Goal: Task Accomplishment & Management: Complete application form

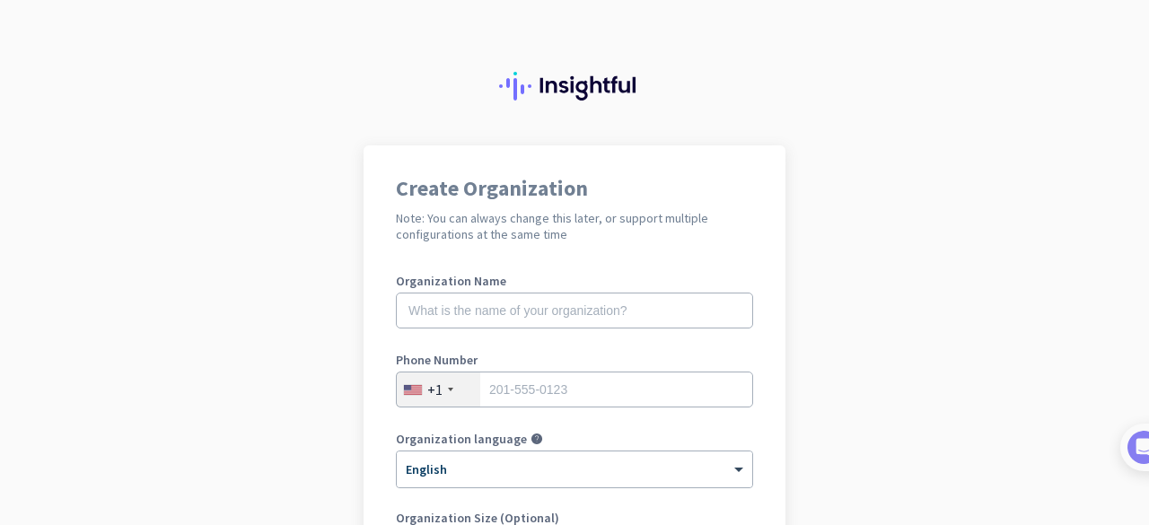
scroll to position [90, 0]
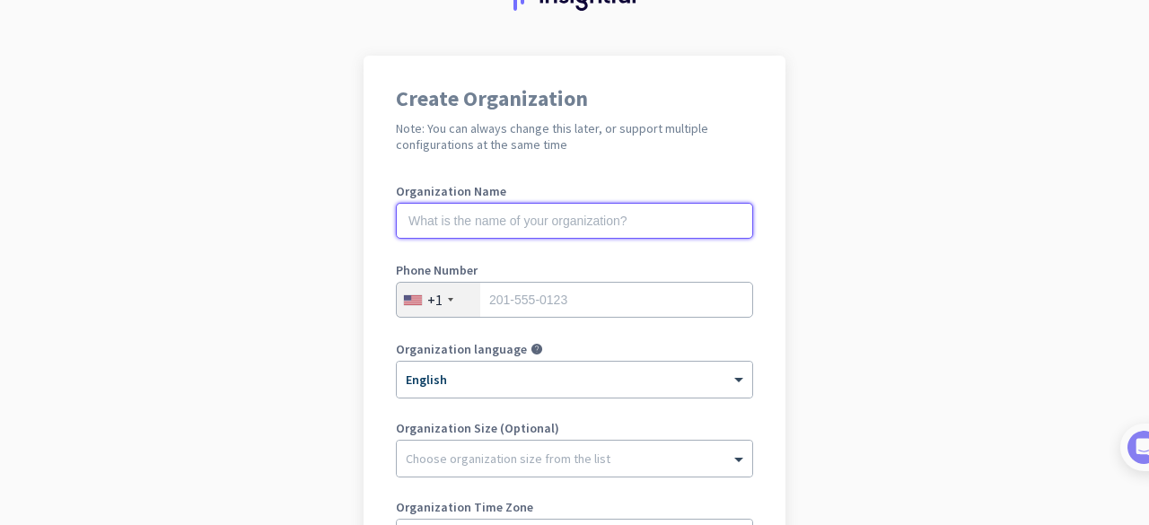
click at [533, 214] on input "text" at bounding box center [574, 221] width 357 height 36
type input "Presta Good"
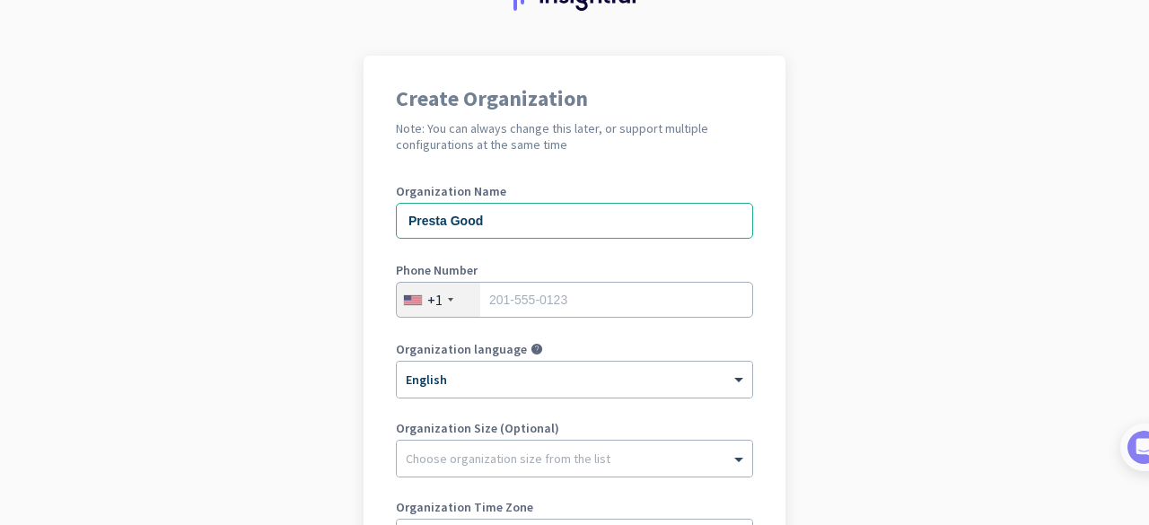
click at [445, 307] on div "+1" at bounding box center [438, 300] width 83 height 34
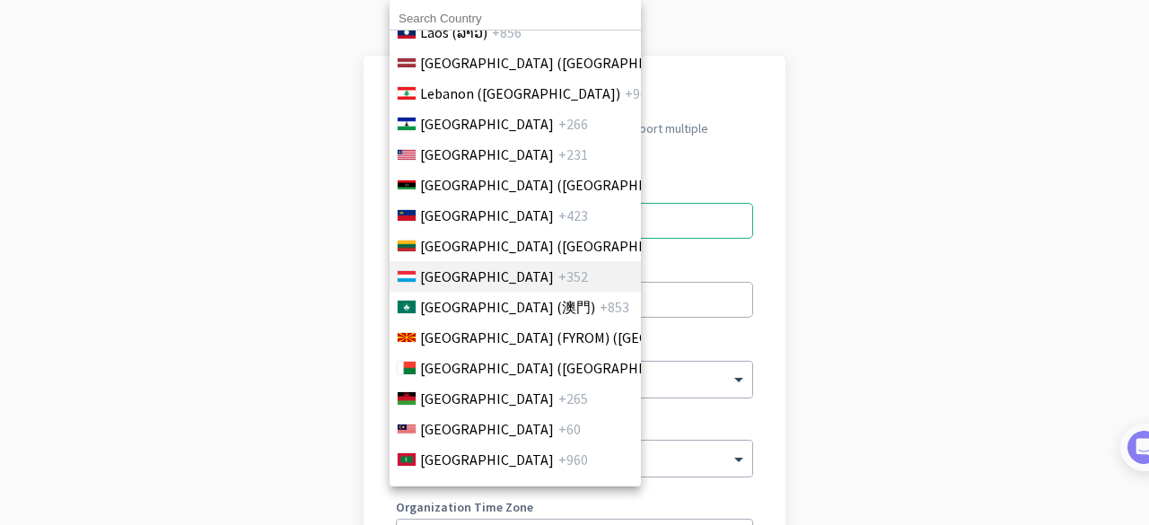
scroll to position [3950, 0]
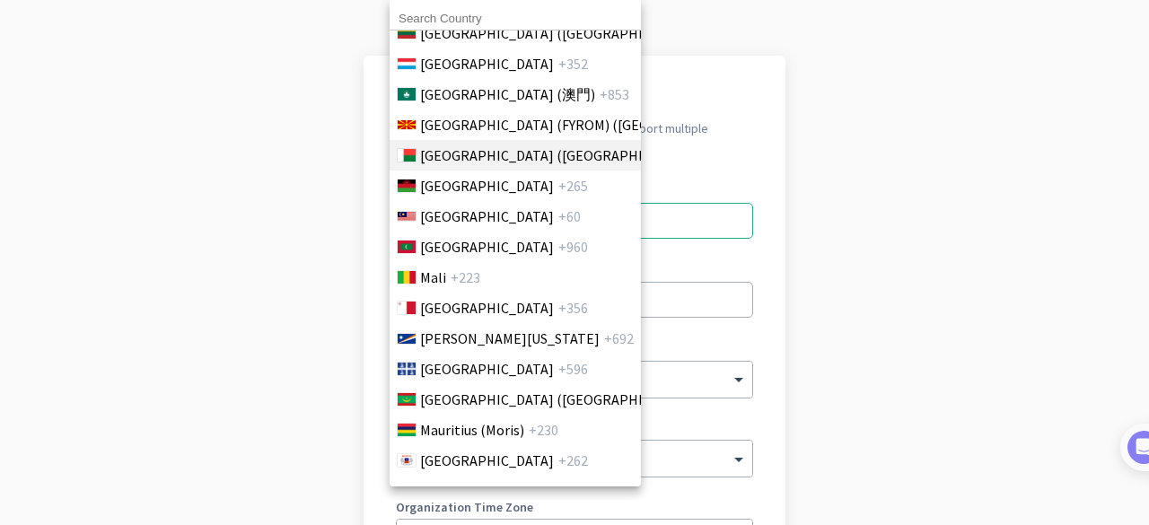
click at [553, 154] on span "[GEOGRAPHIC_DATA] ([GEOGRAPHIC_DATA])" at bounding box center [560, 156] width 280 height 22
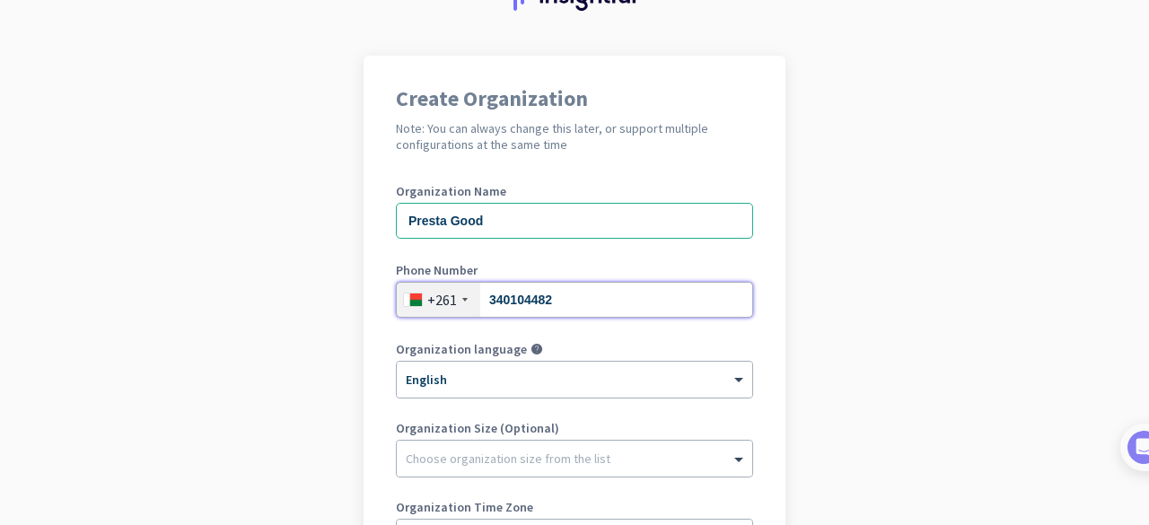
scroll to position [180, 0]
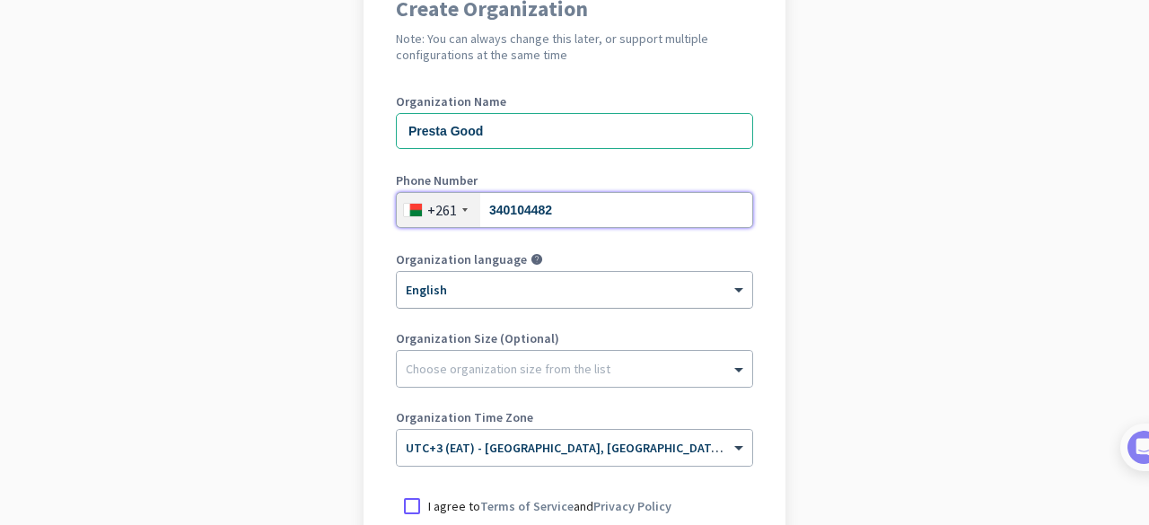
type input "340104482"
click at [616, 280] on div at bounding box center [575, 284] width 356 height 15
click at [615, 282] on div at bounding box center [575, 284] width 356 height 15
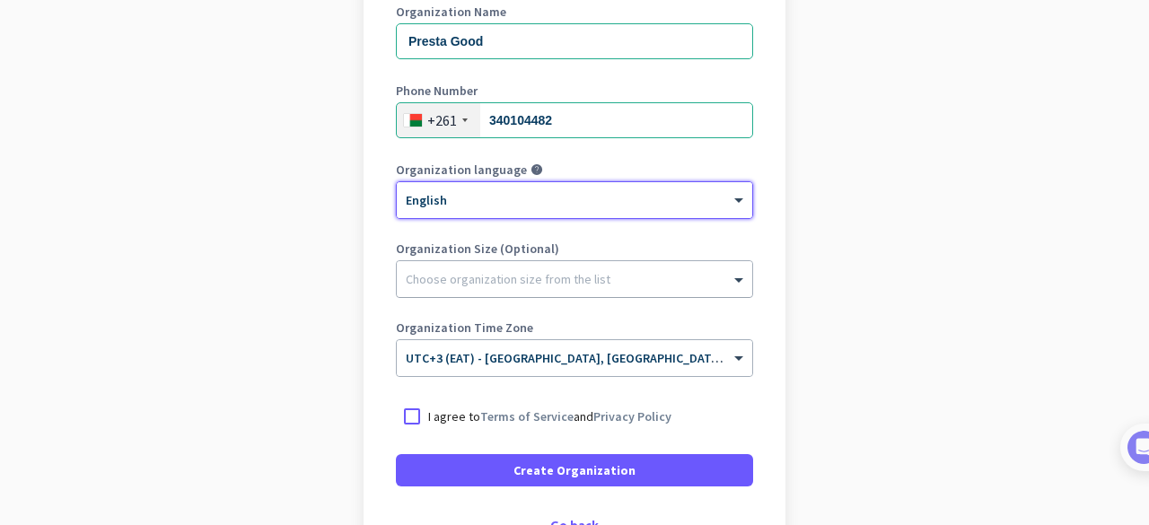
click at [634, 278] on div at bounding box center [575, 275] width 356 height 18
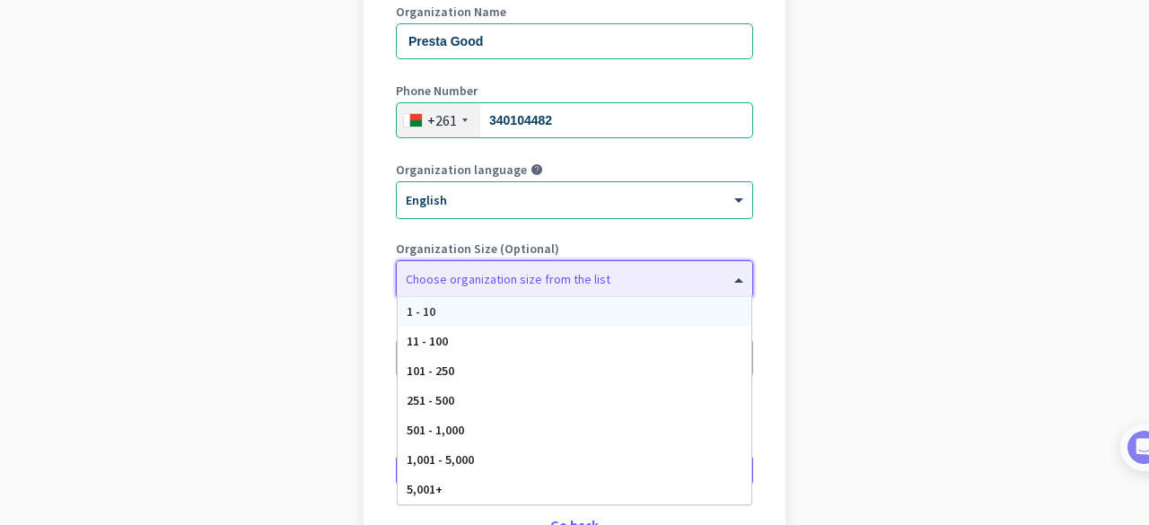
click at [606, 321] on div "1 - 10" at bounding box center [575, 312] width 354 height 30
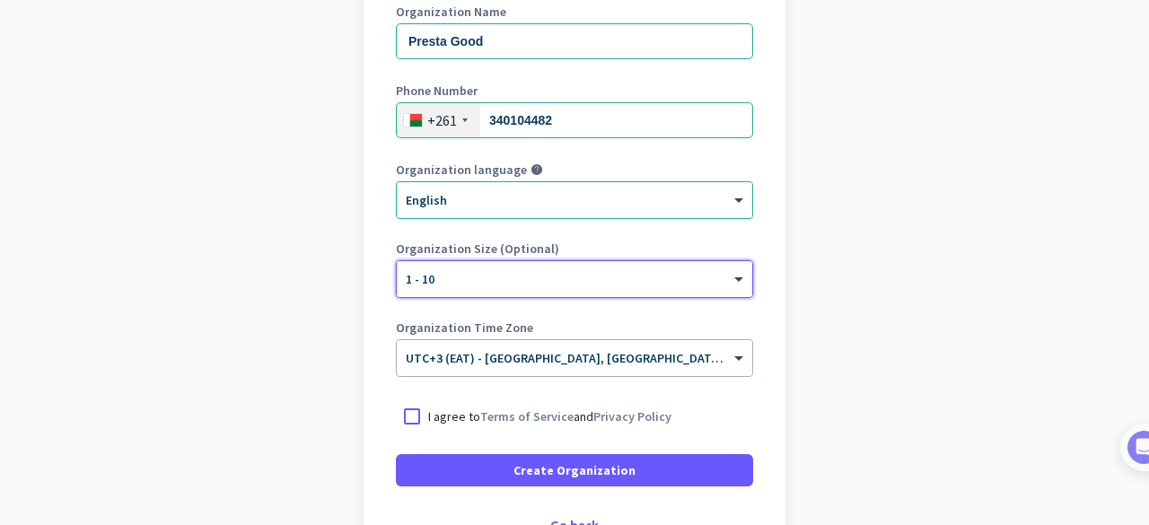
scroll to position [359, 0]
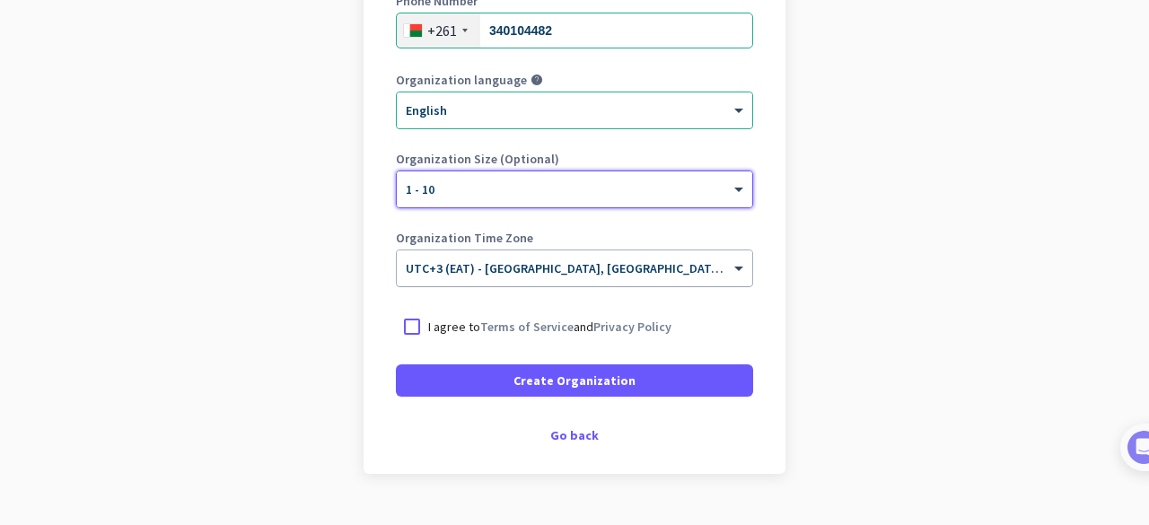
click at [722, 273] on div "× UTC+3 (EAT) - [GEOGRAPHIC_DATA], [GEOGRAPHIC_DATA], [GEOGRAPHIC_DATA], [GEOGR…" at bounding box center [563, 268] width 333 height 15
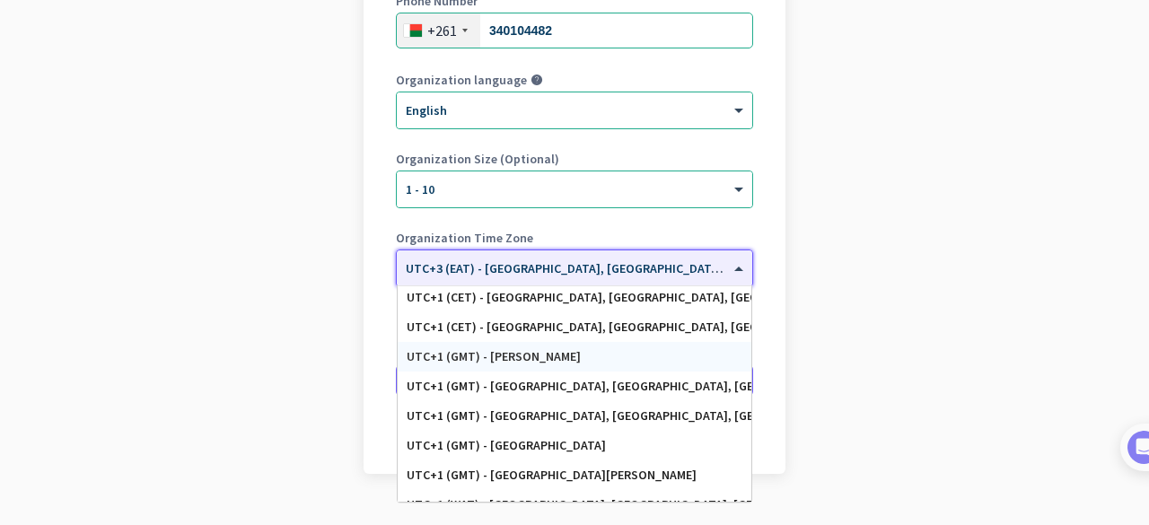
scroll to position [3412, 0]
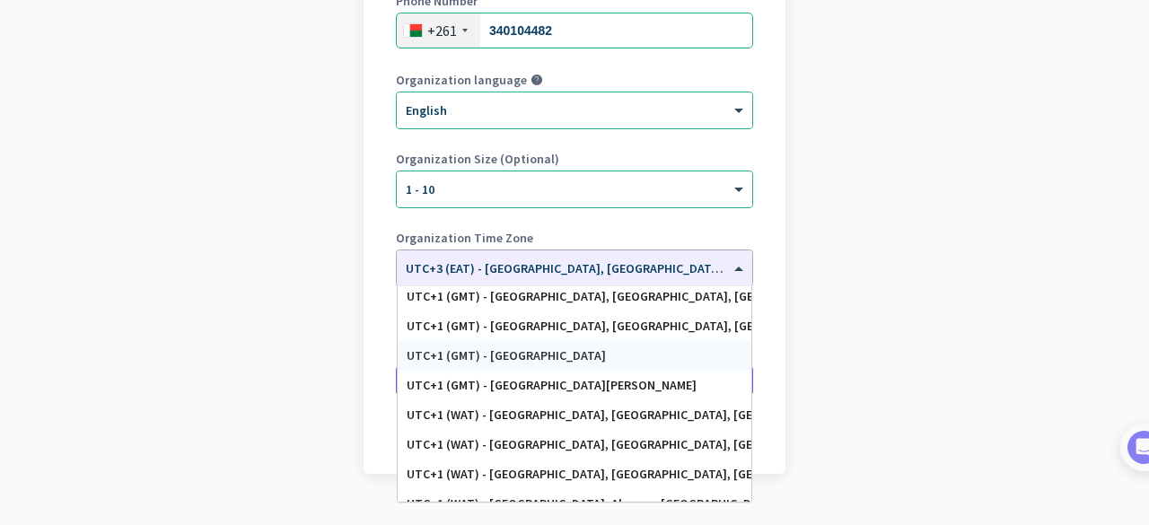
click at [906, 359] on app-onboarding-organization "Create Organization Note: You can always change this later, or support multiple…" at bounding box center [574, 175] width 1149 height 778
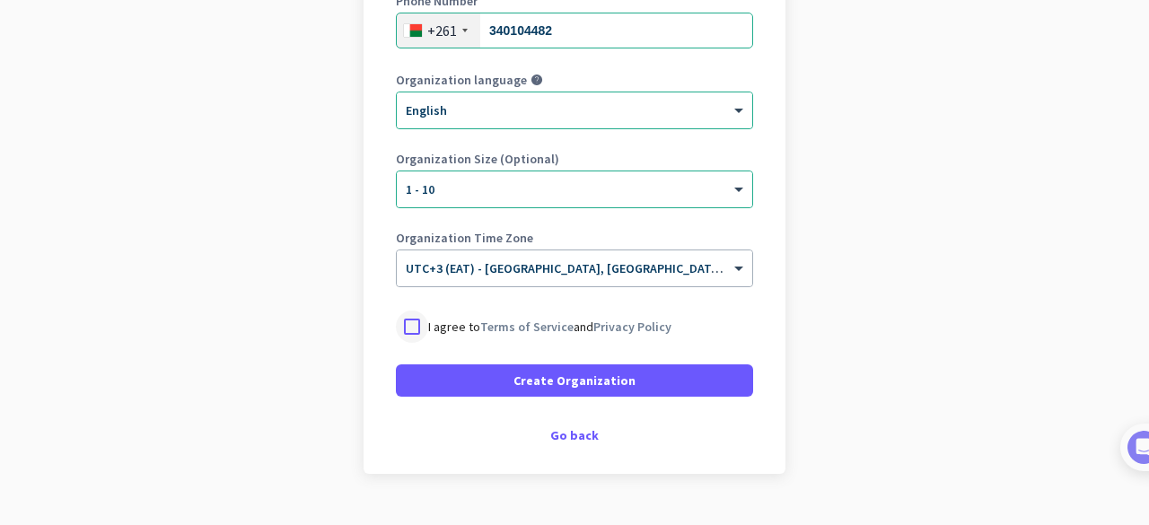
click at [411, 333] on div at bounding box center [412, 327] width 32 height 32
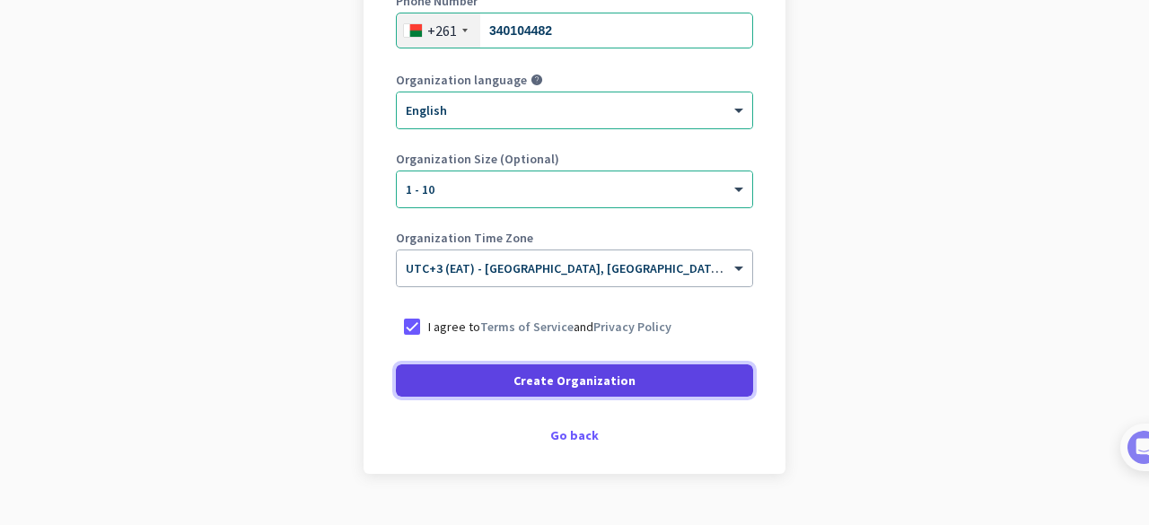
click at [549, 380] on span "Create Organization" at bounding box center [575, 381] width 122 height 18
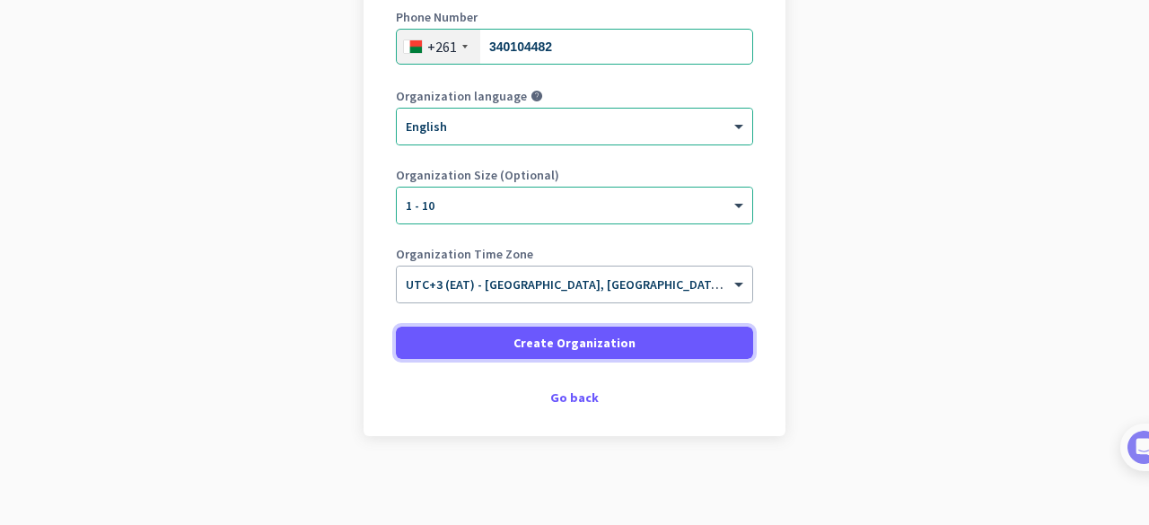
scroll to position [237, 0]
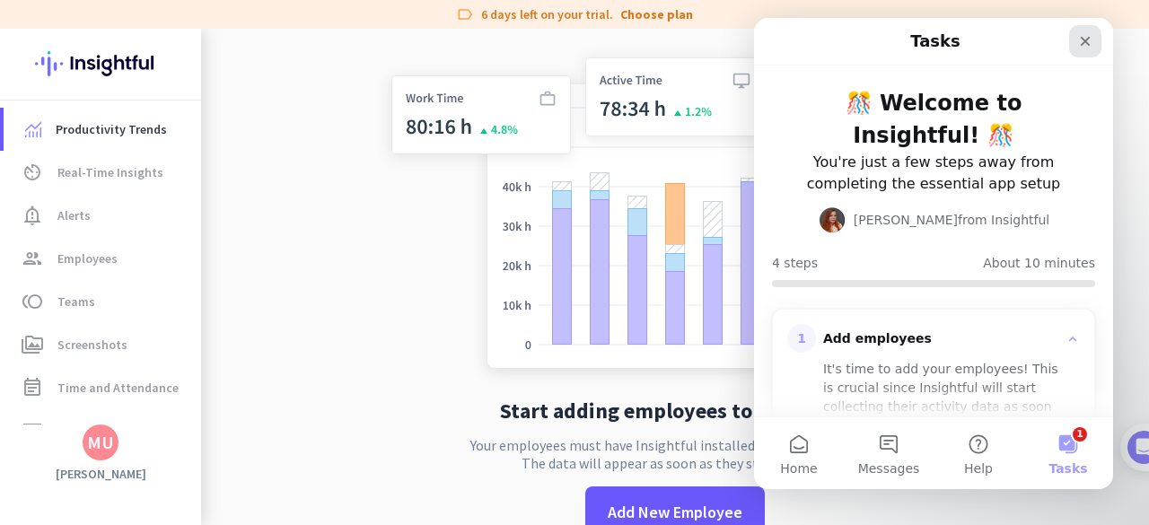
click at [1085, 40] on icon "Close" at bounding box center [1085, 41] width 14 height 14
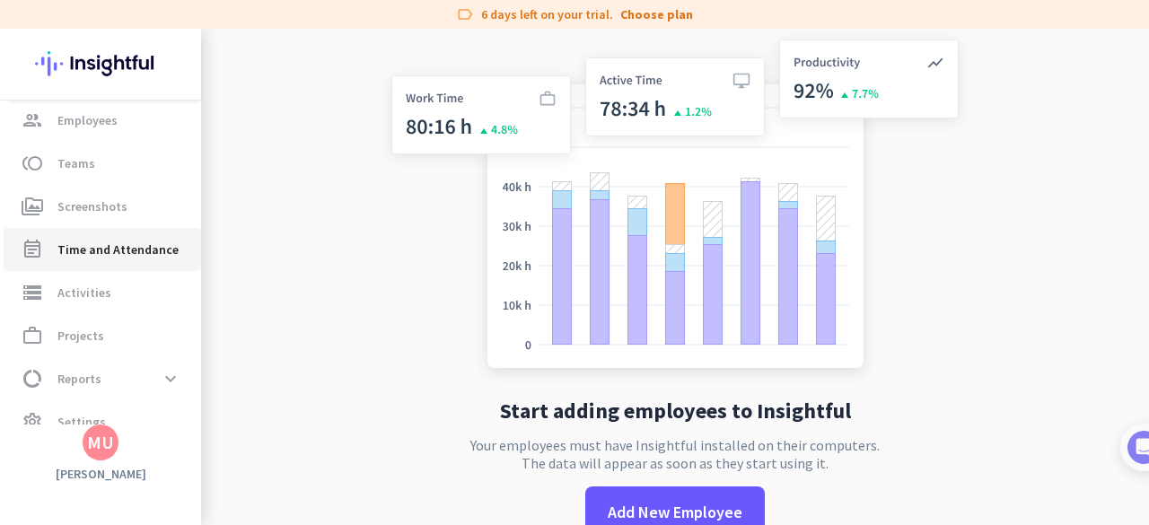
scroll to position [163, 0]
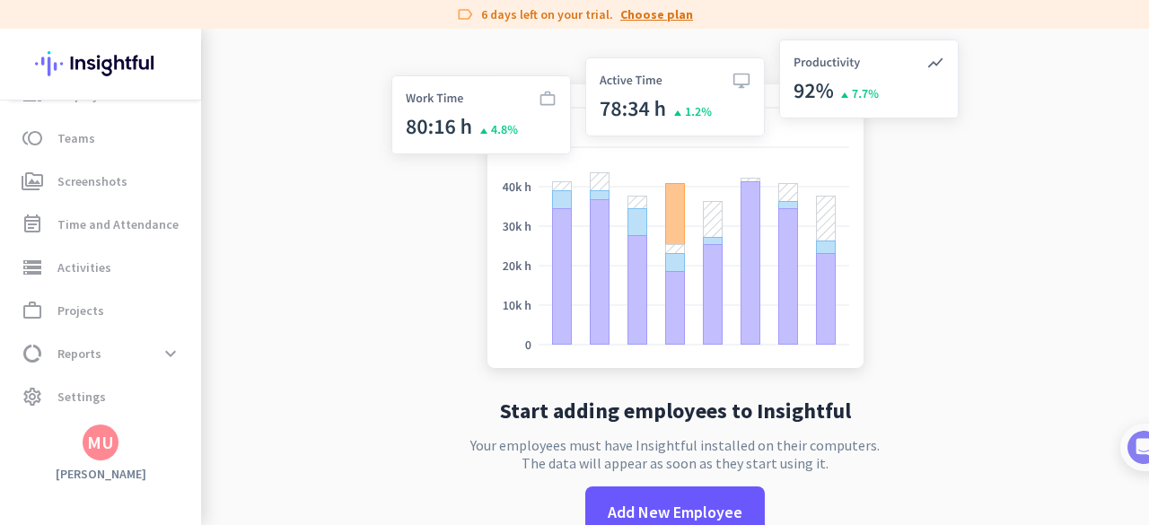
click at [665, 6] on link "Choose plan" at bounding box center [656, 14] width 73 height 18
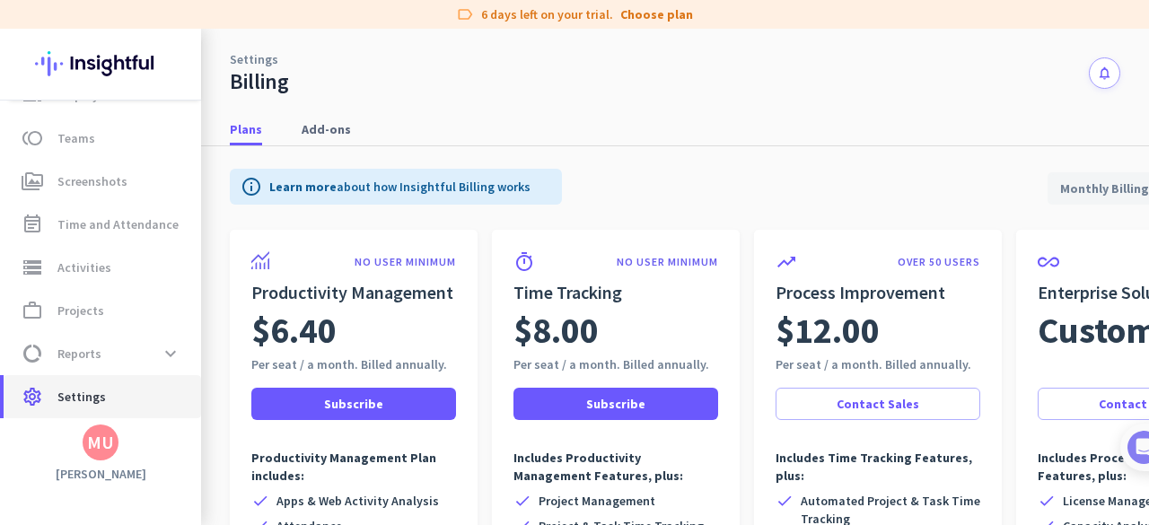
click at [104, 399] on span "settings Settings" at bounding box center [102, 397] width 169 height 22
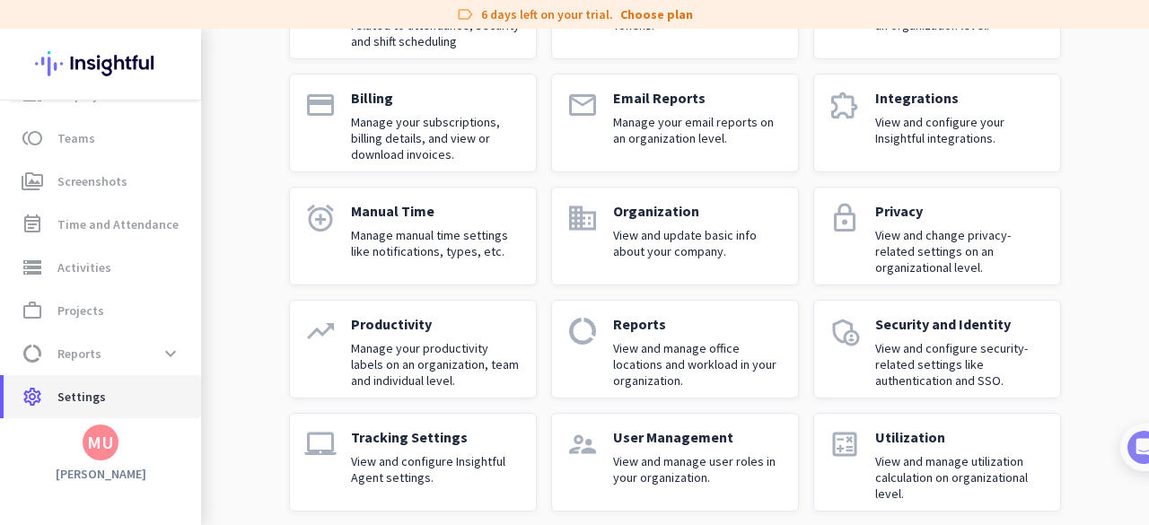
scroll to position [223, 0]
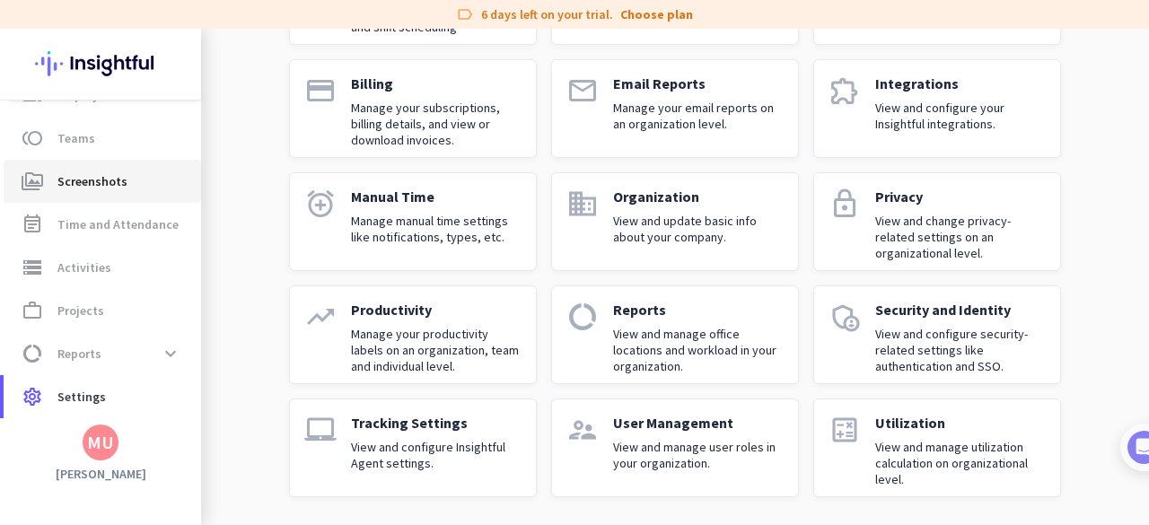
click at [105, 182] on span "Screenshots" at bounding box center [92, 182] width 70 height 22
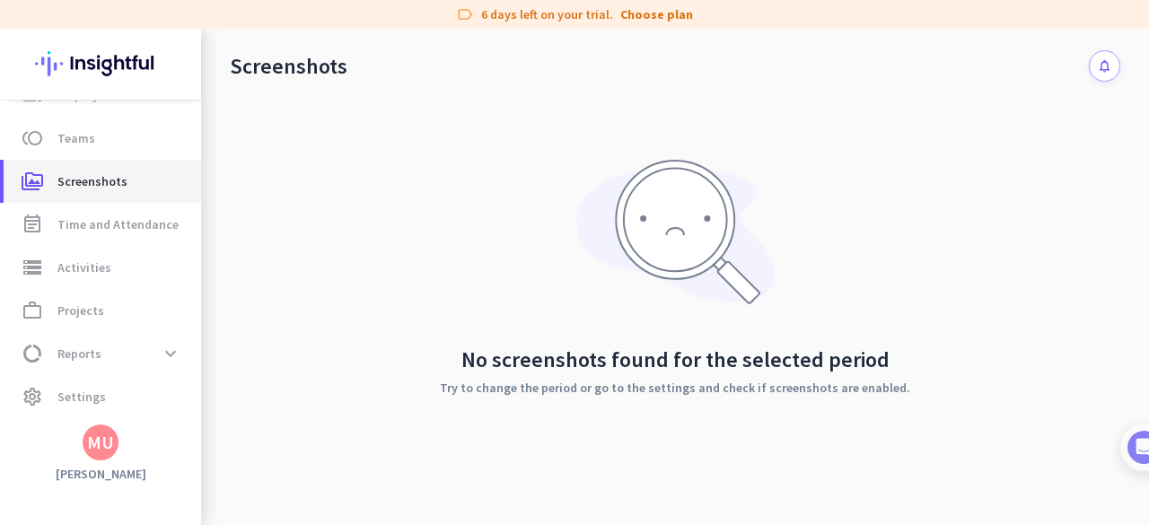
scroll to position [127, 0]
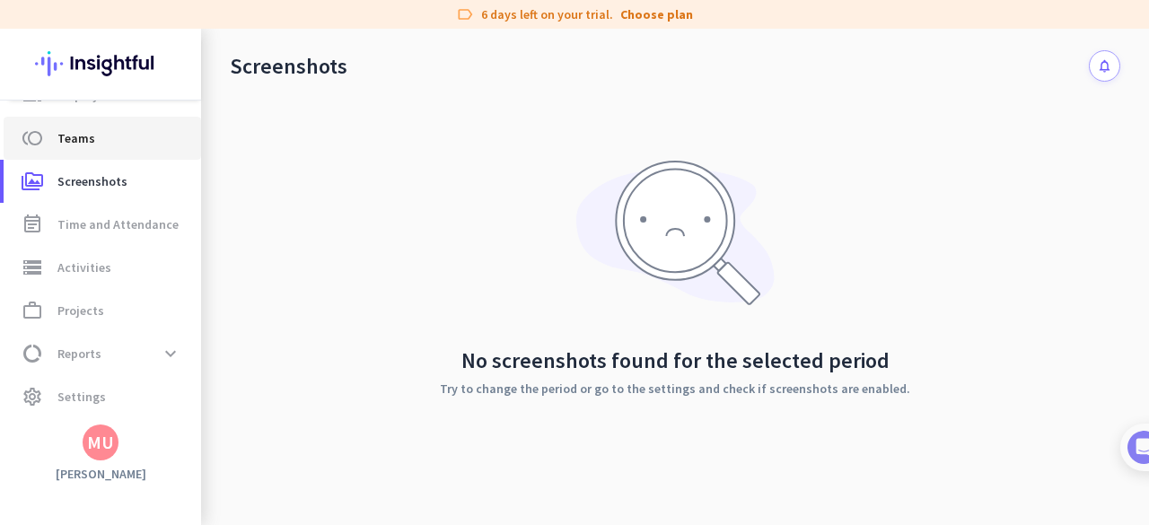
click at [59, 137] on span "Teams" at bounding box center [76, 138] width 38 height 22
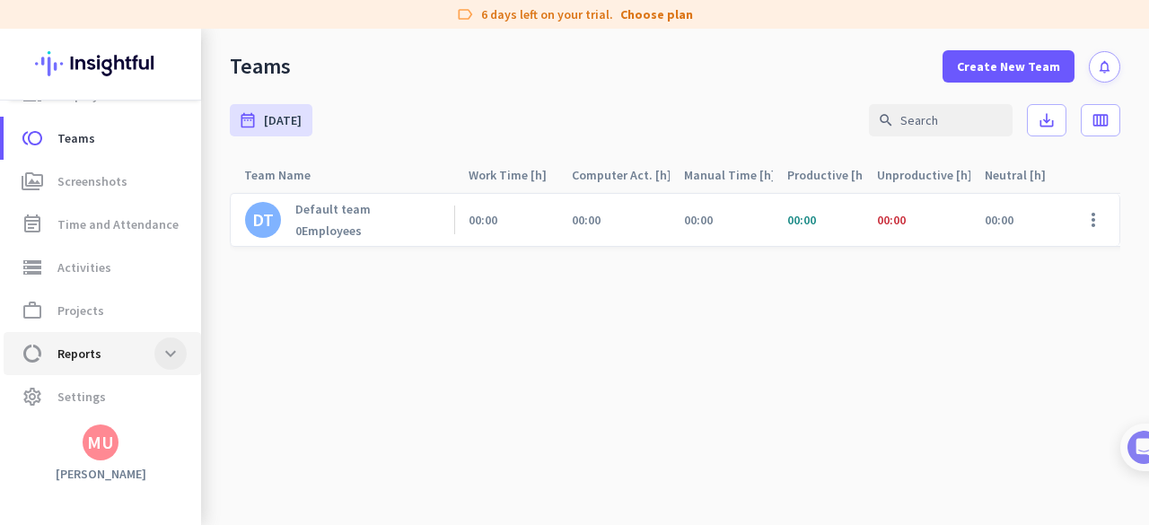
click at [166, 355] on span at bounding box center [170, 354] width 32 height 32
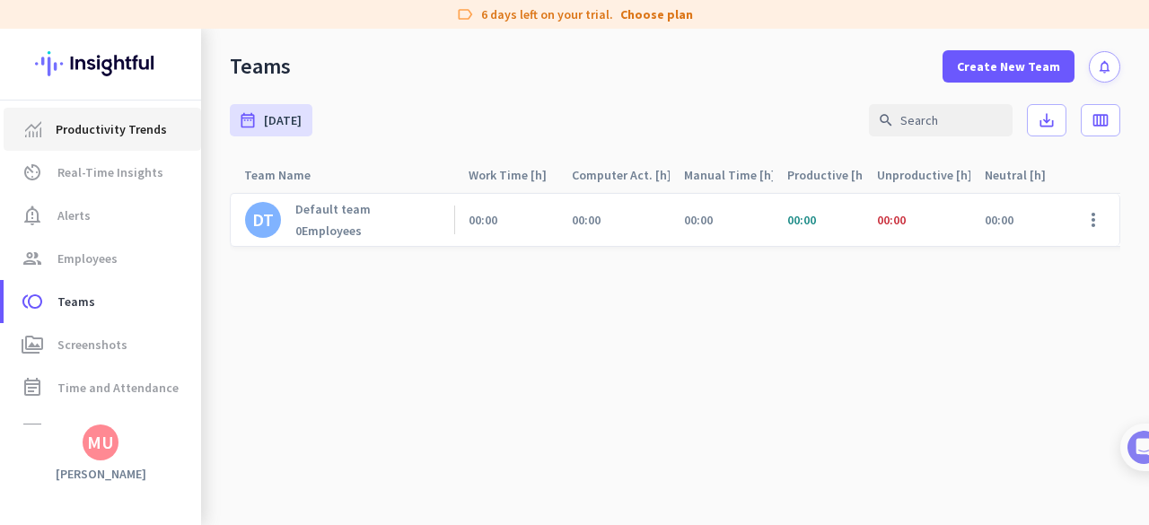
click at [142, 132] on span "Productivity Trends" at bounding box center [111, 130] width 111 height 22
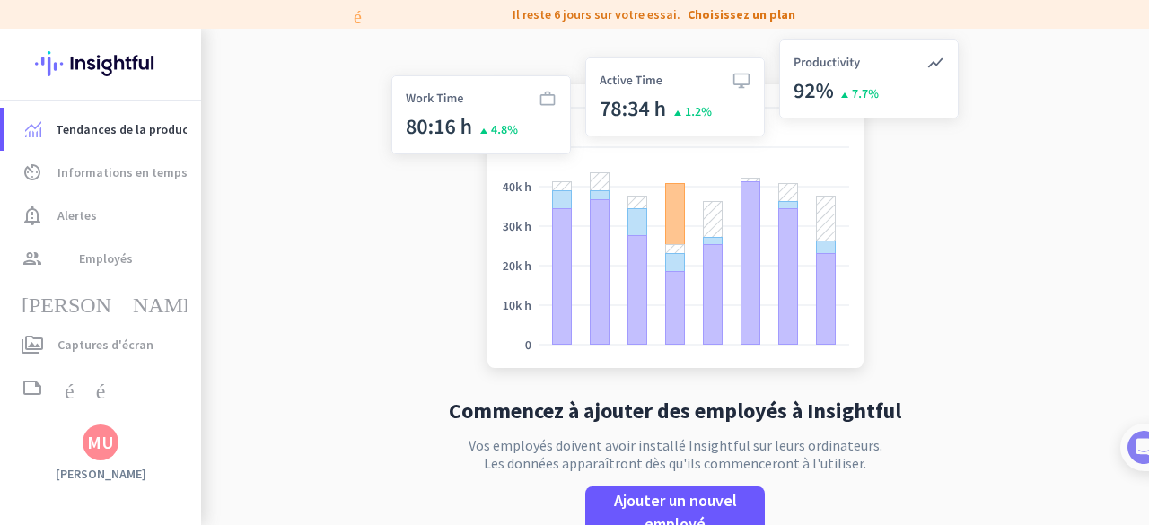
click at [974, 232] on app-no-employees "Commencez à ajouter des employés à Insightful Vos employés doivent avoir instal…" at bounding box center [675, 298] width 948 height 539
click at [136, 177] on font "Informations en temps réel" at bounding box center [134, 172] width 154 height 16
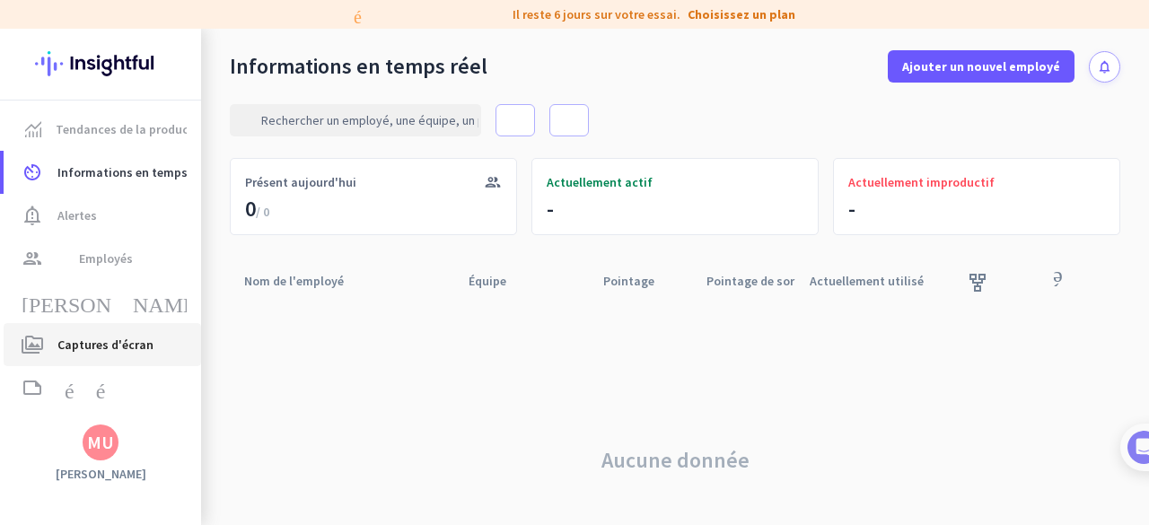
click at [136, 344] on font "Captures d'écran" at bounding box center [105, 345] width 96 height 16
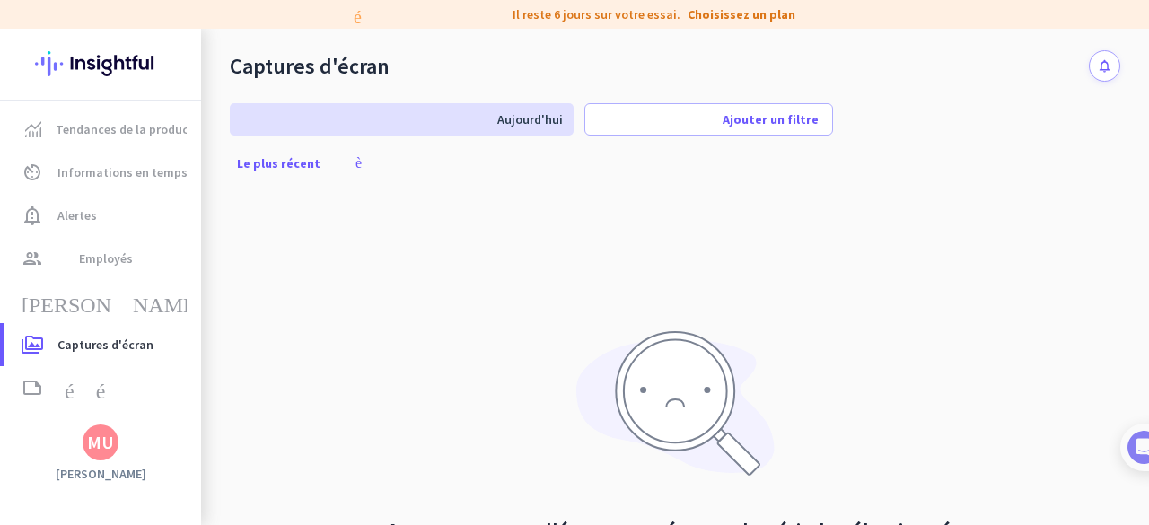
click at [808, 316] on div "Aucune capture d'écran trouvée pour la période sélectionnée Essayez de modifier…" at bounding box center [675, 448] width 891 height 497
